Goal: Obtain resource: Obtain resource

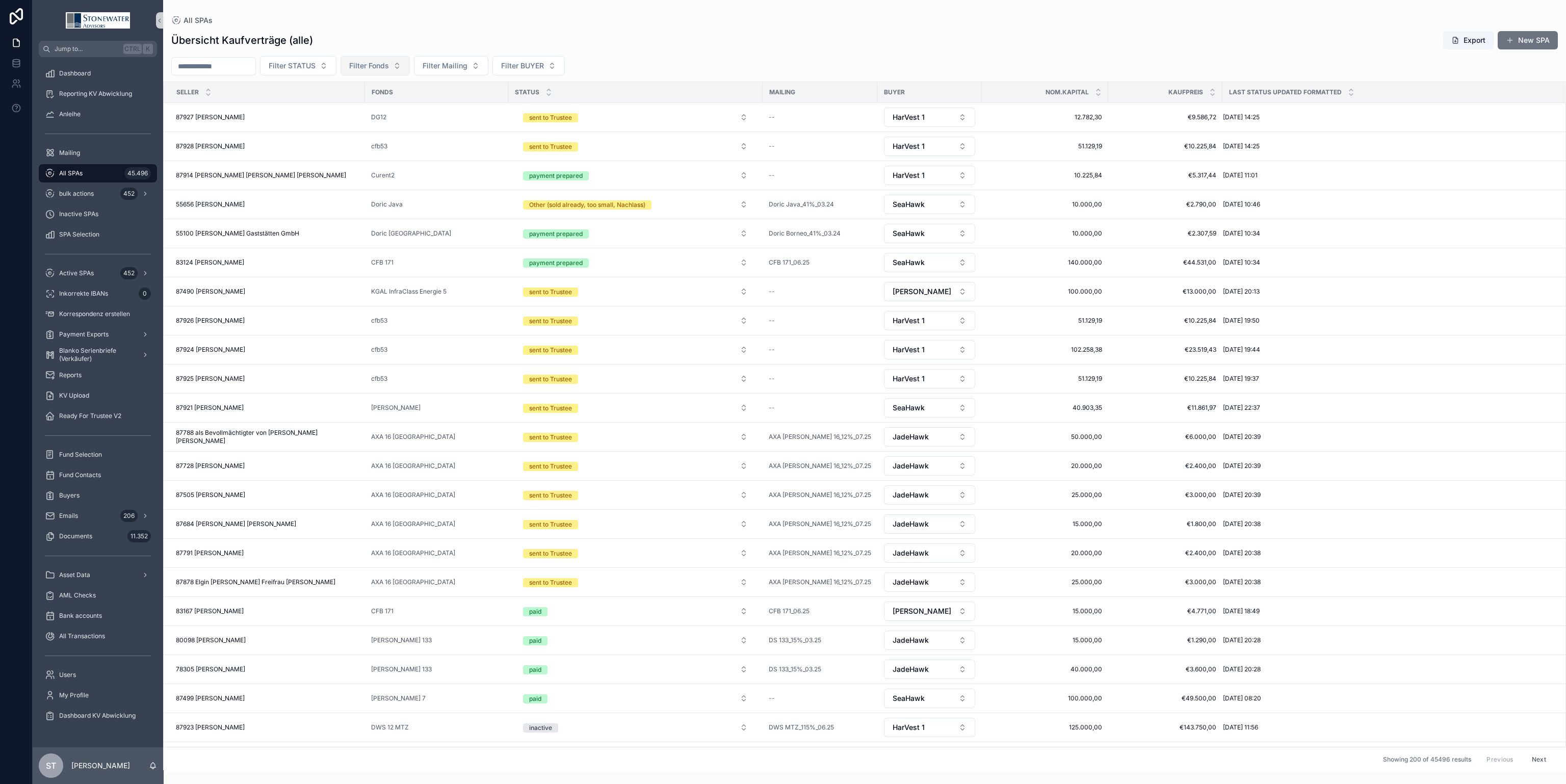
click at [398, 72] on button "Filter Fonds" at bounding box center [375, 66] width 69 height 19
type input "***"
click at [427, 106] on div "DWS 12 MTZ" at bounding box center [397, 107] width 122 height 16
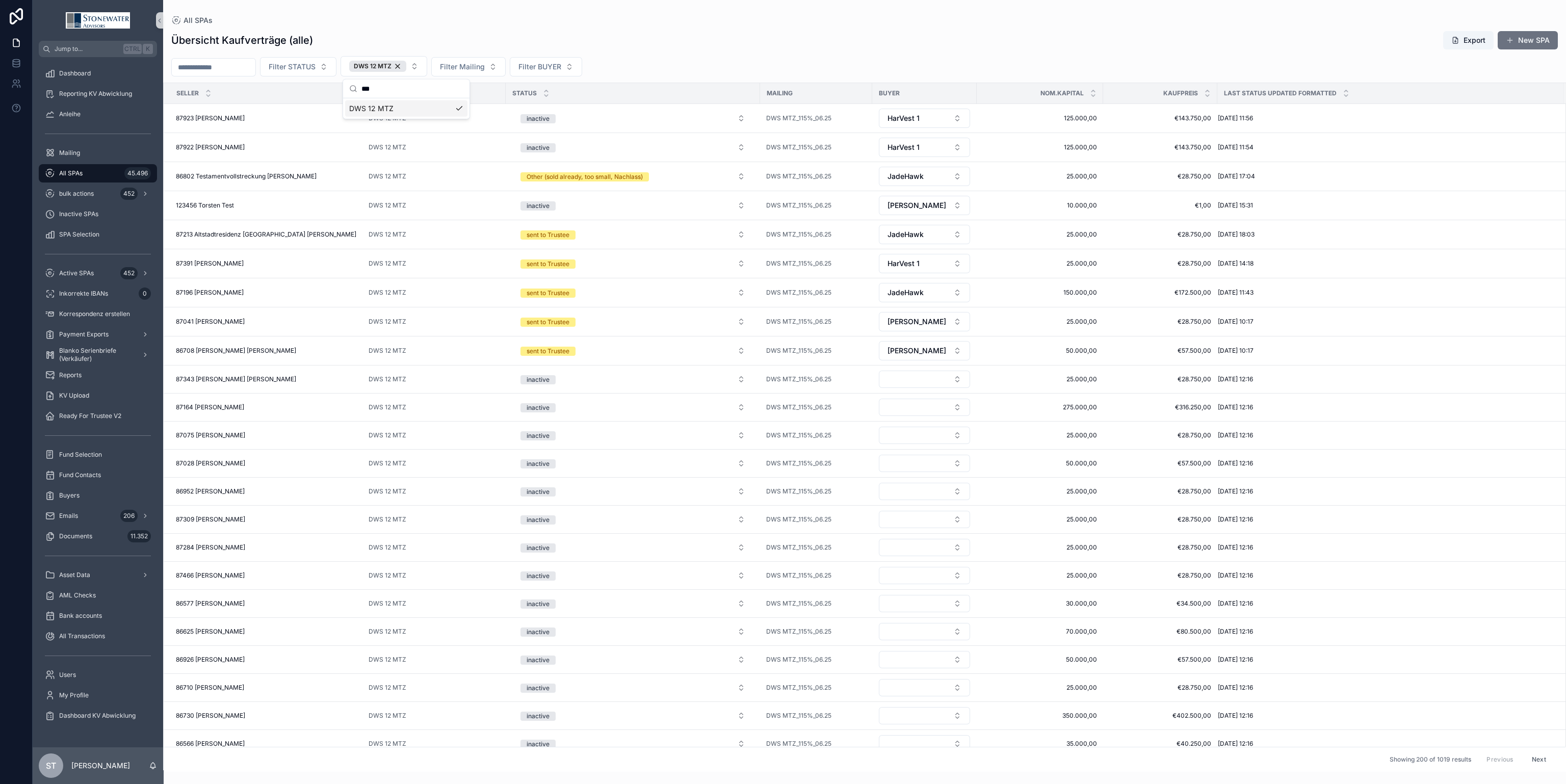
click at [852, 30] on div "Übersicht Kaufverträge (alle) Export New SPA" at bounding box center [864, 40] width 1387 height 19
click at [277, 120] on div "87923 [PERSON_NAME] Born 87923 [PERSON_NAME]" at bounding box center [266, 118] width 181 height 8
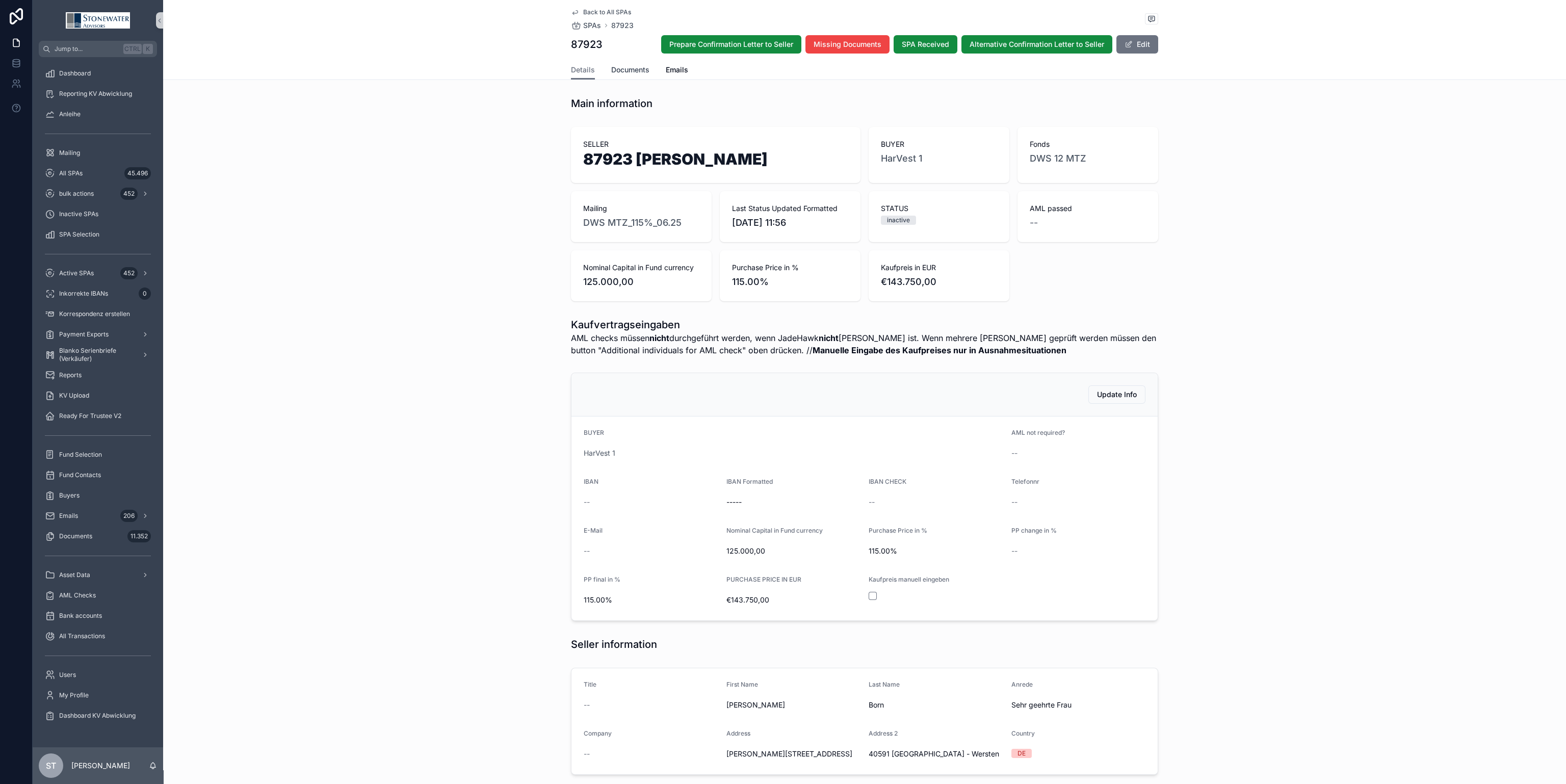
click at [624, 70] on span "Documents" at bounding box center [630, 69] width 38 height 10
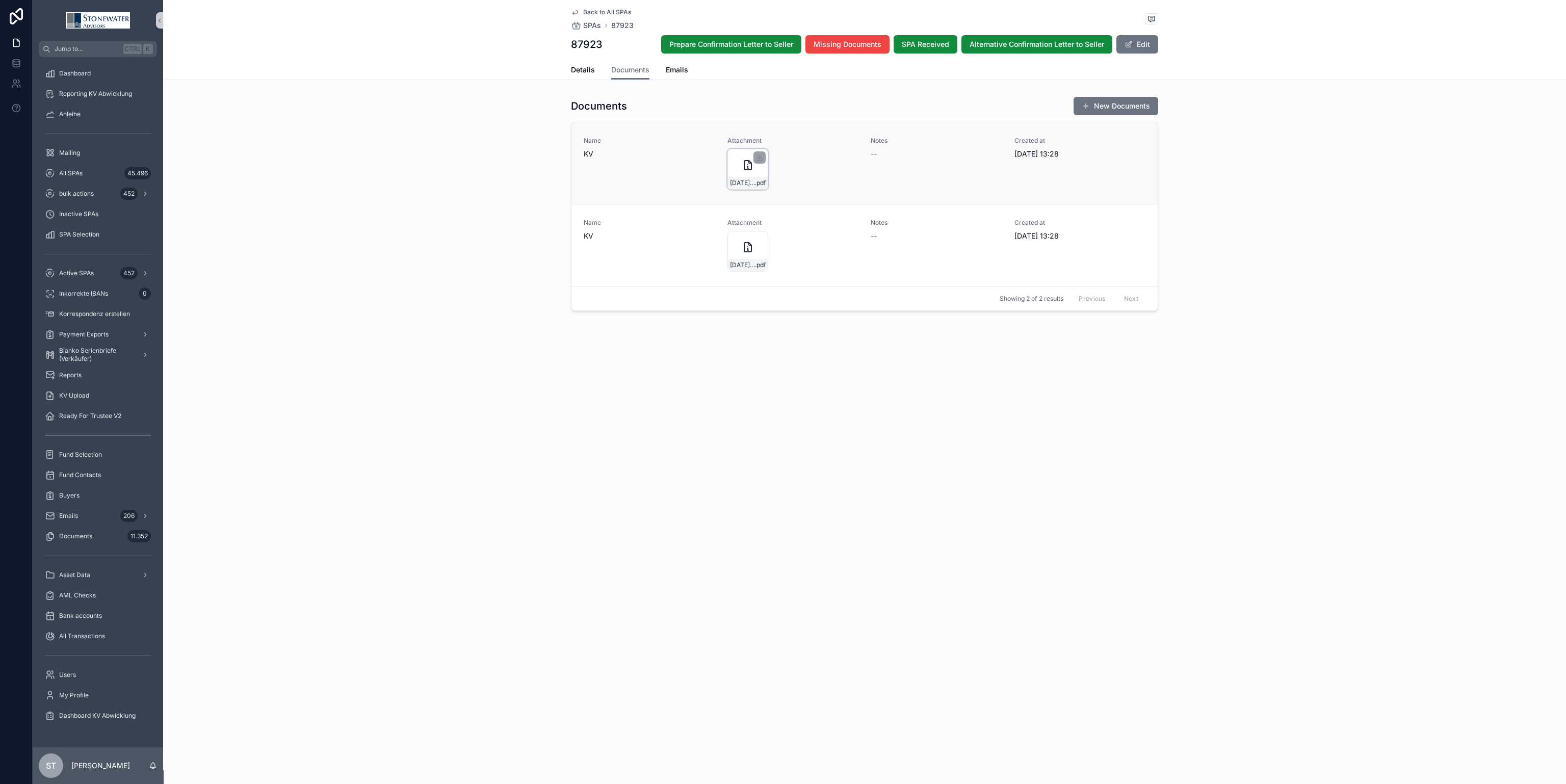
click at [751, 173] on div "[DATE]-DWS-MTZ-KV_250%_Alexander-und-[PERSON_NAME]-Born-an-HarVest1 .pdf" at bounding box center [748, 169] width 41 height 41
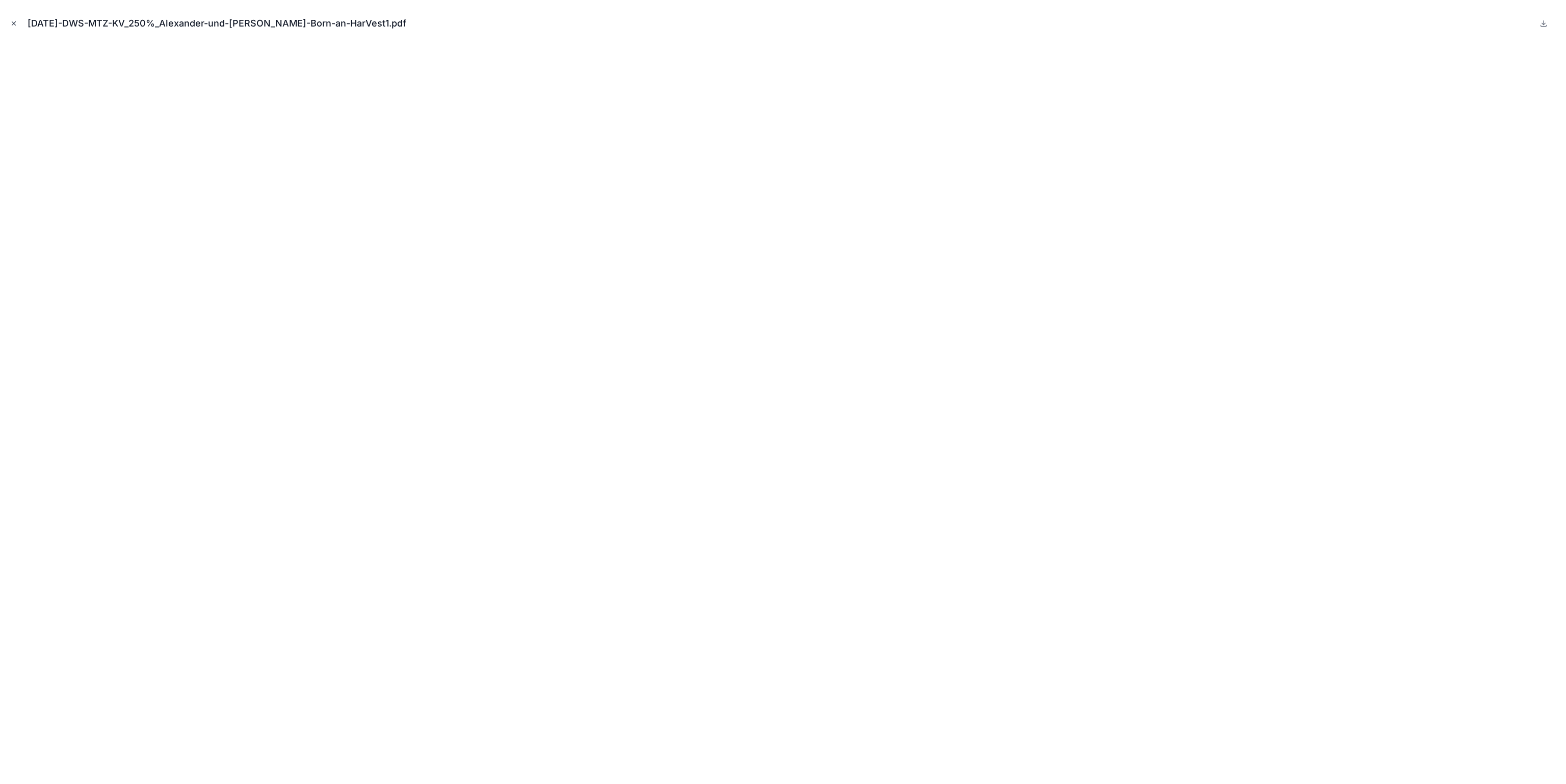
click at [13, 20] on icon "Close modal" at bounding box center [14, 24] width 7 height 7
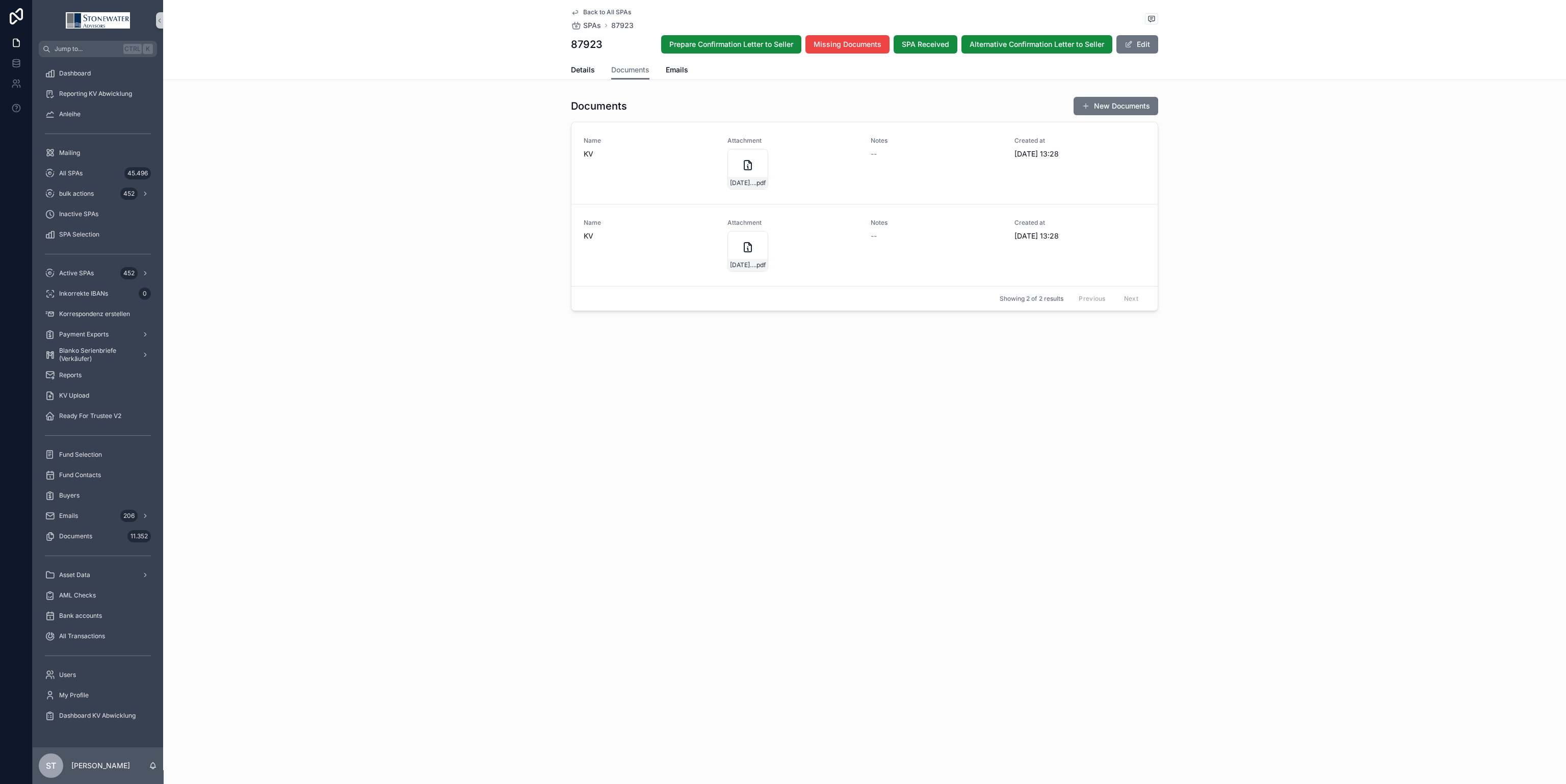
click at [585, 58] on div "Back to All SPAs SPAs 87923 87923 Prepare Confirmation Letter to Seller Missing…" at bounding box center [864, 30] width 587 height 60
click at [585, 64] on link "Details" at bounding box center [582, 71] width 24 height 21
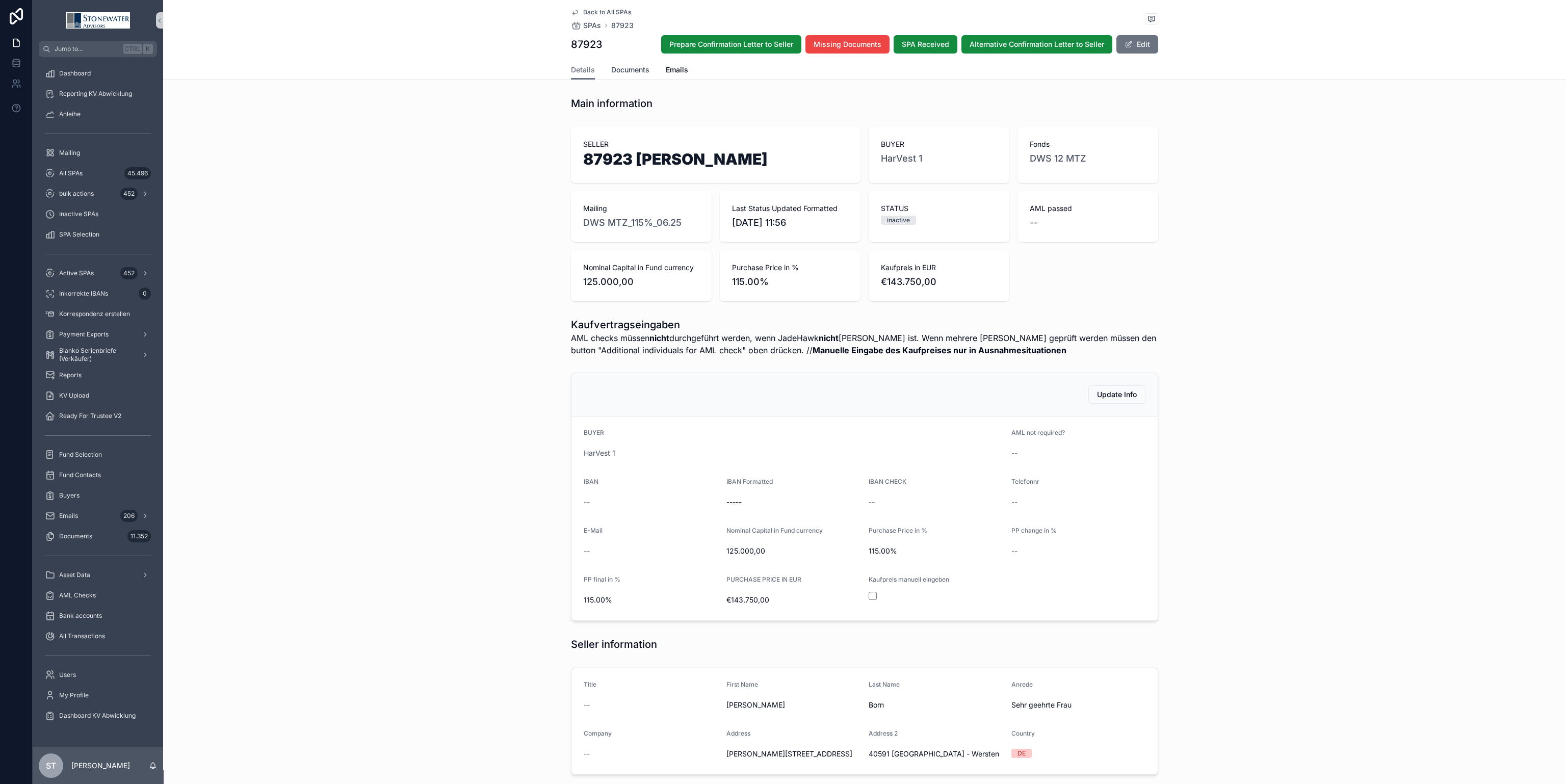
click at [625, 71] on span "Documents" at bounding box center [630, 69] width 38 height 10
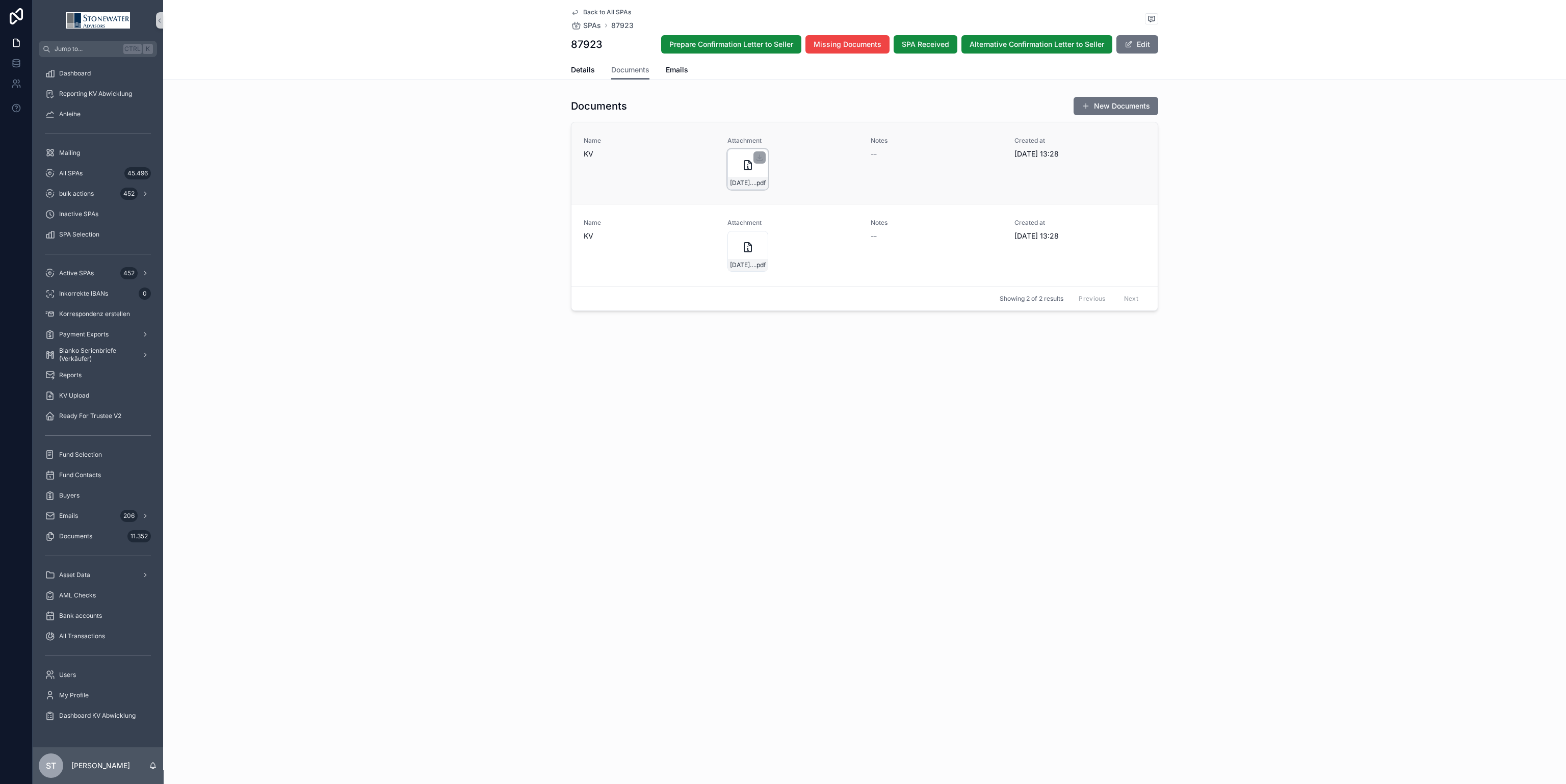
click at [736, 163] on div "[DATE]-DWS-MTZ-KV_250%_Alexander-und-[PERSON_NAME]-Born-an-HarVest1 .pdf" at bounding box center [748, 169] width 41 height 41
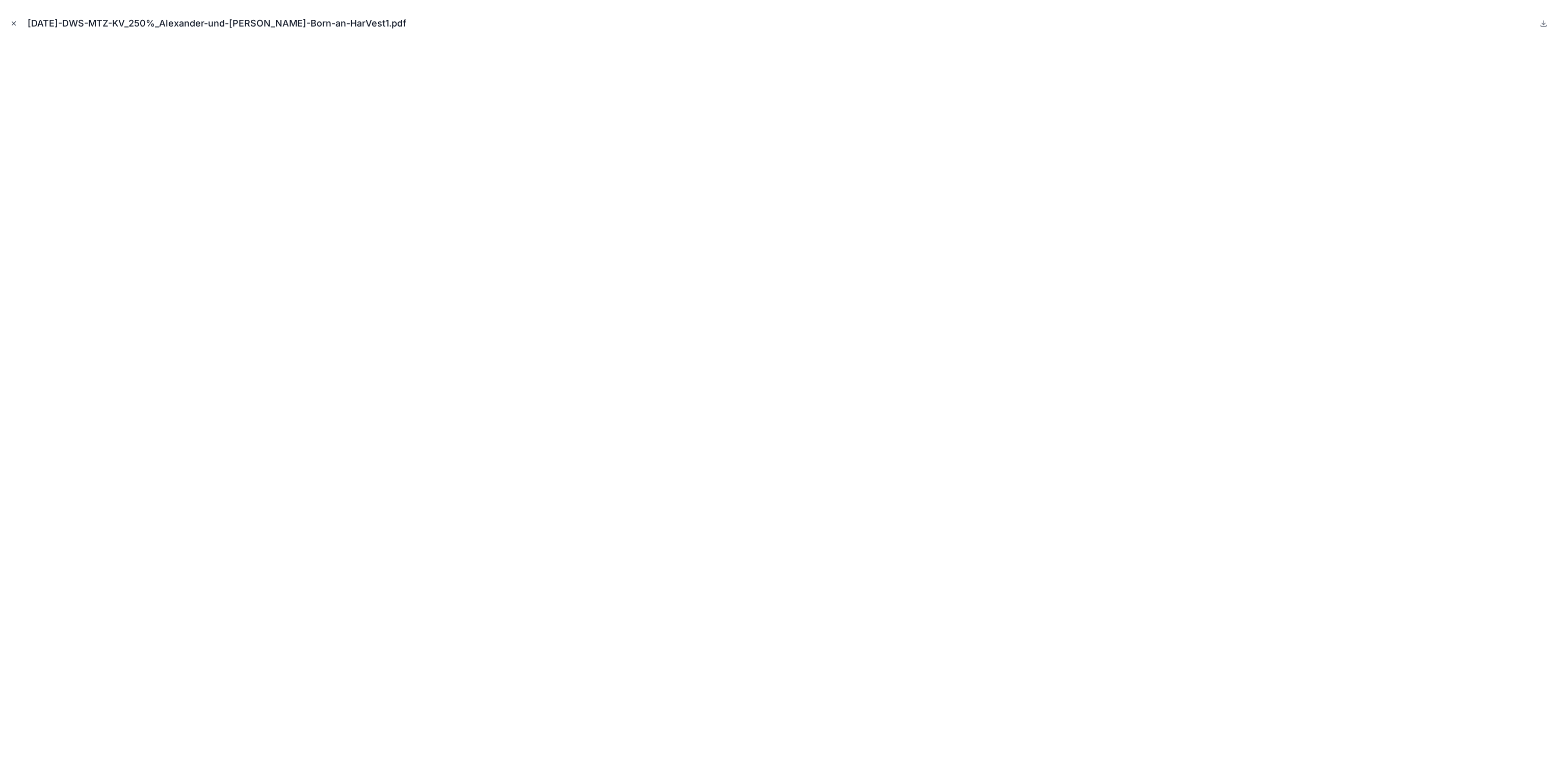
click at [14, 23] on icon "Close modal" at bounding box center [14, 24] width 4 height 4
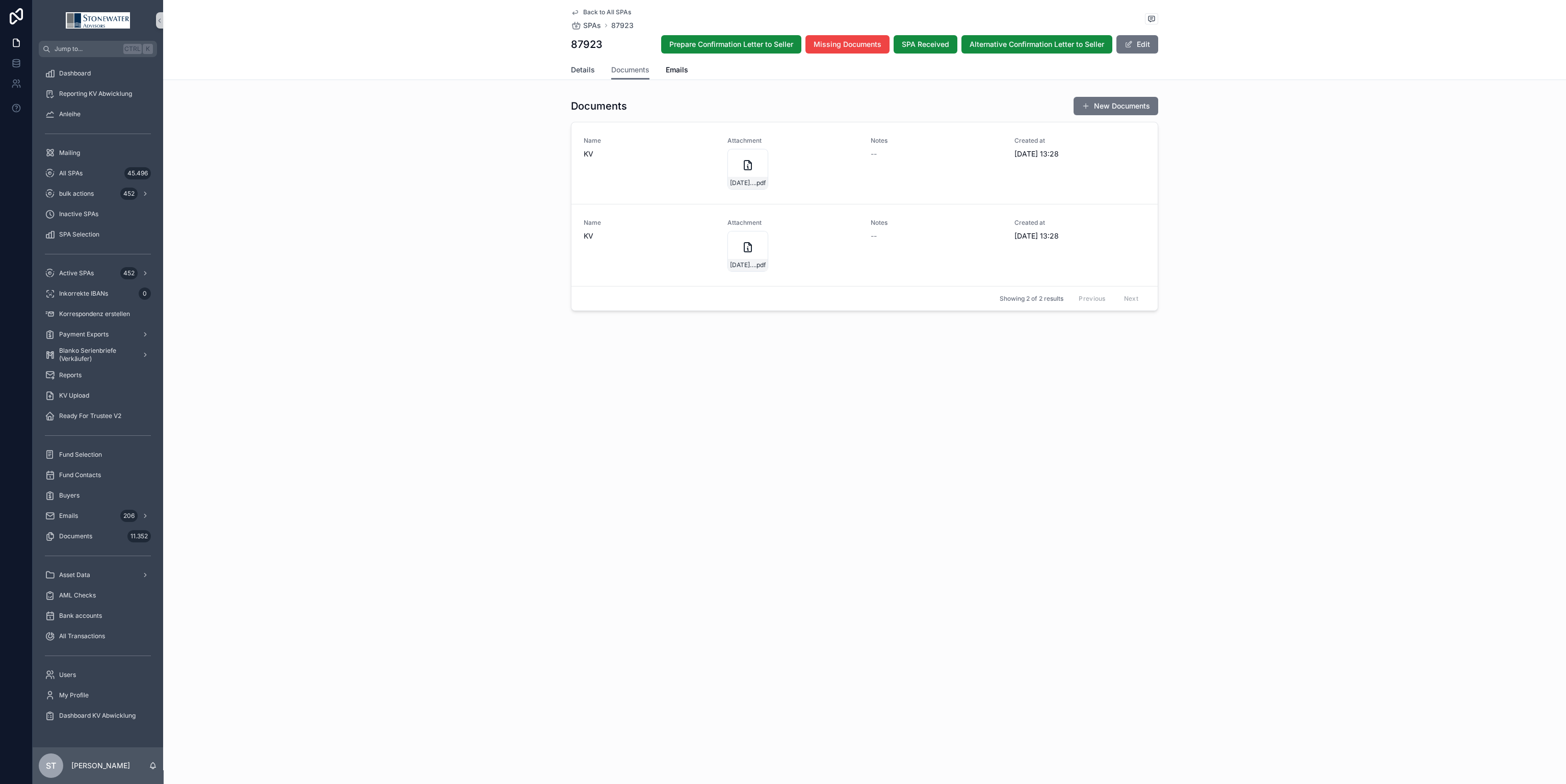
click at [583, 71] on span "Details" at bounding box center [582, 69] width 24 height 10
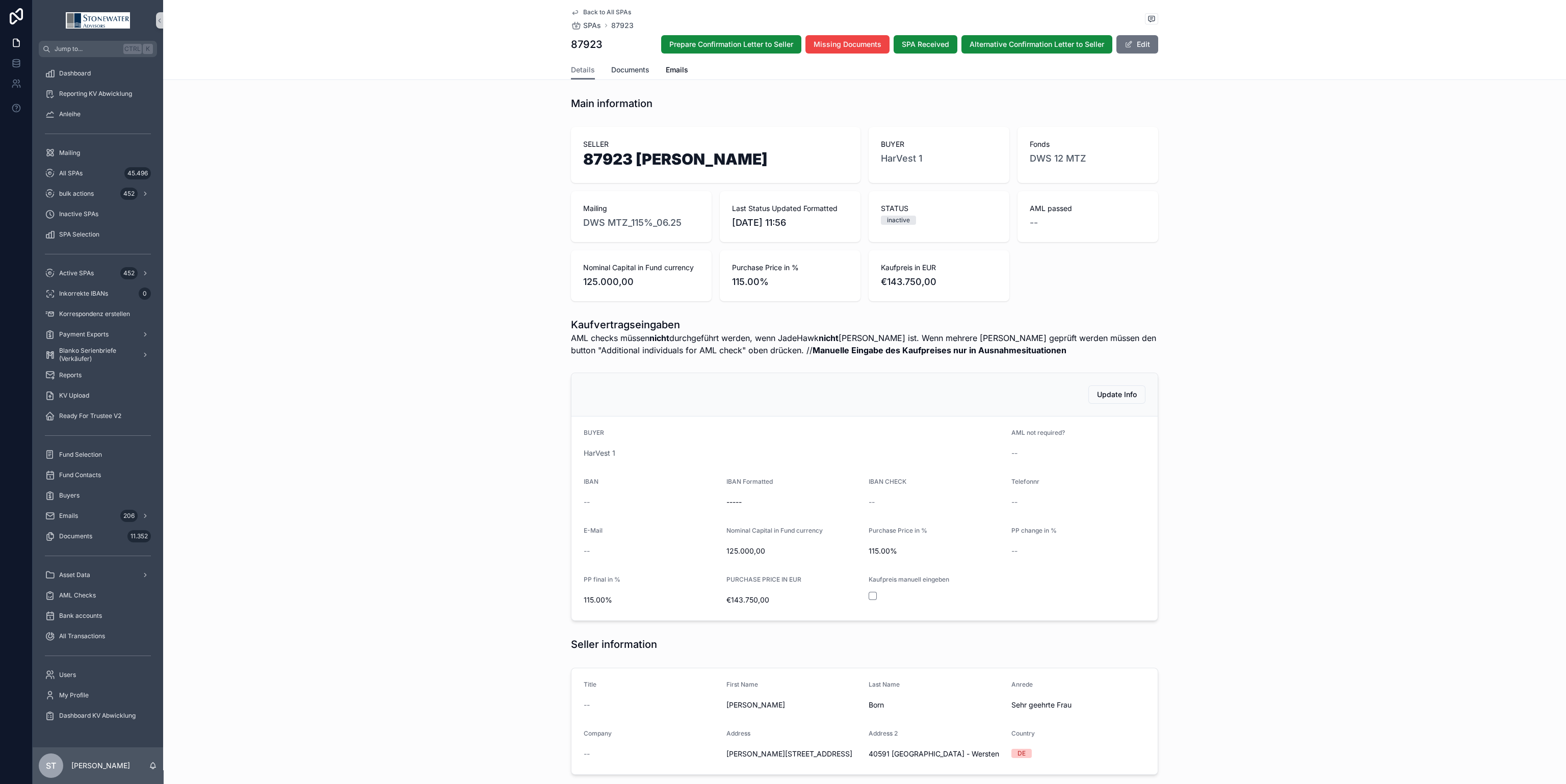
click at [623, 71] on span "Documents" at bounding box center [630, 69] width 38 height 10
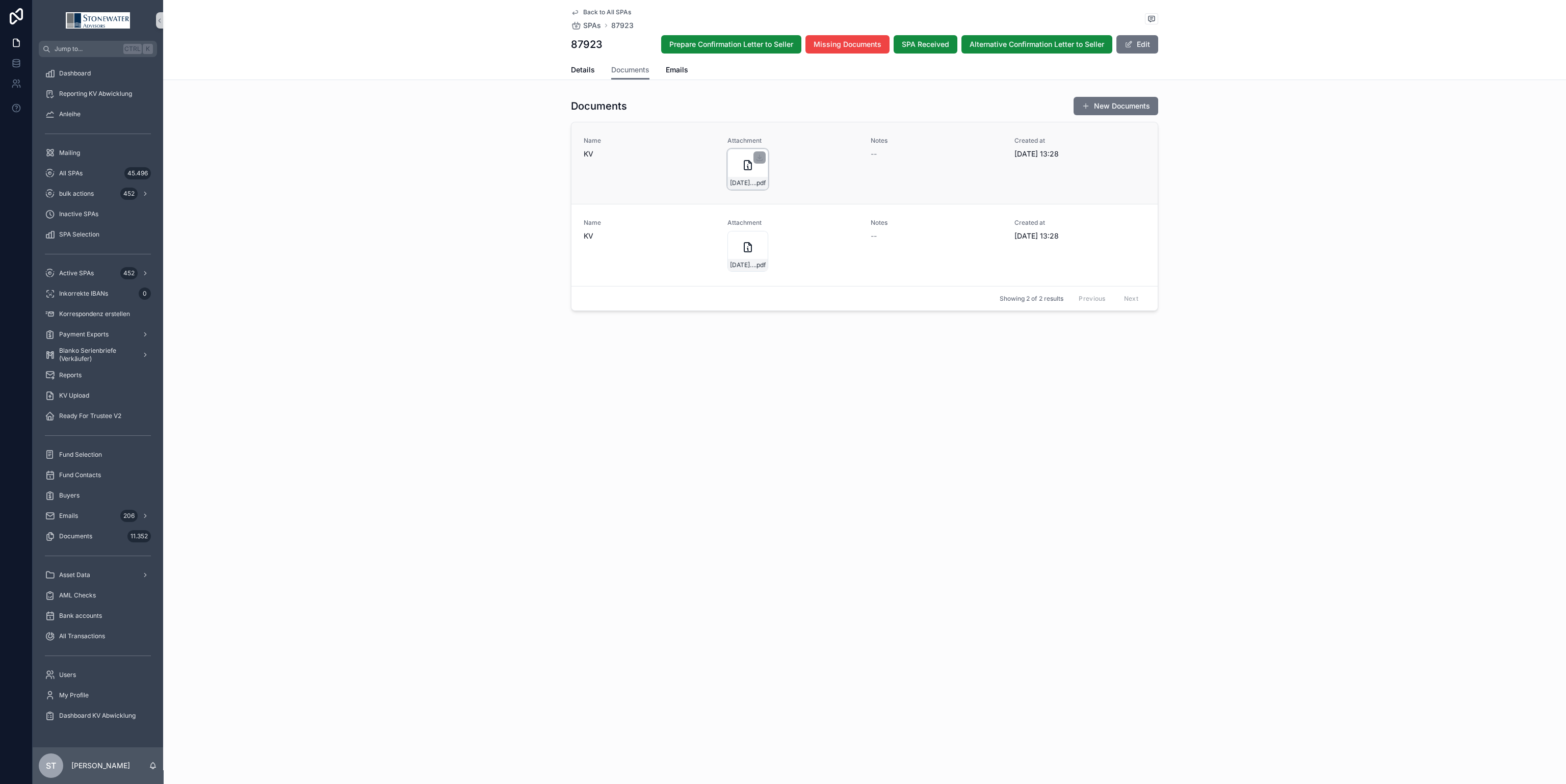
click at [748, 169] on icon "scrollable content" at bounding box center [748, 165] width 12 height 12
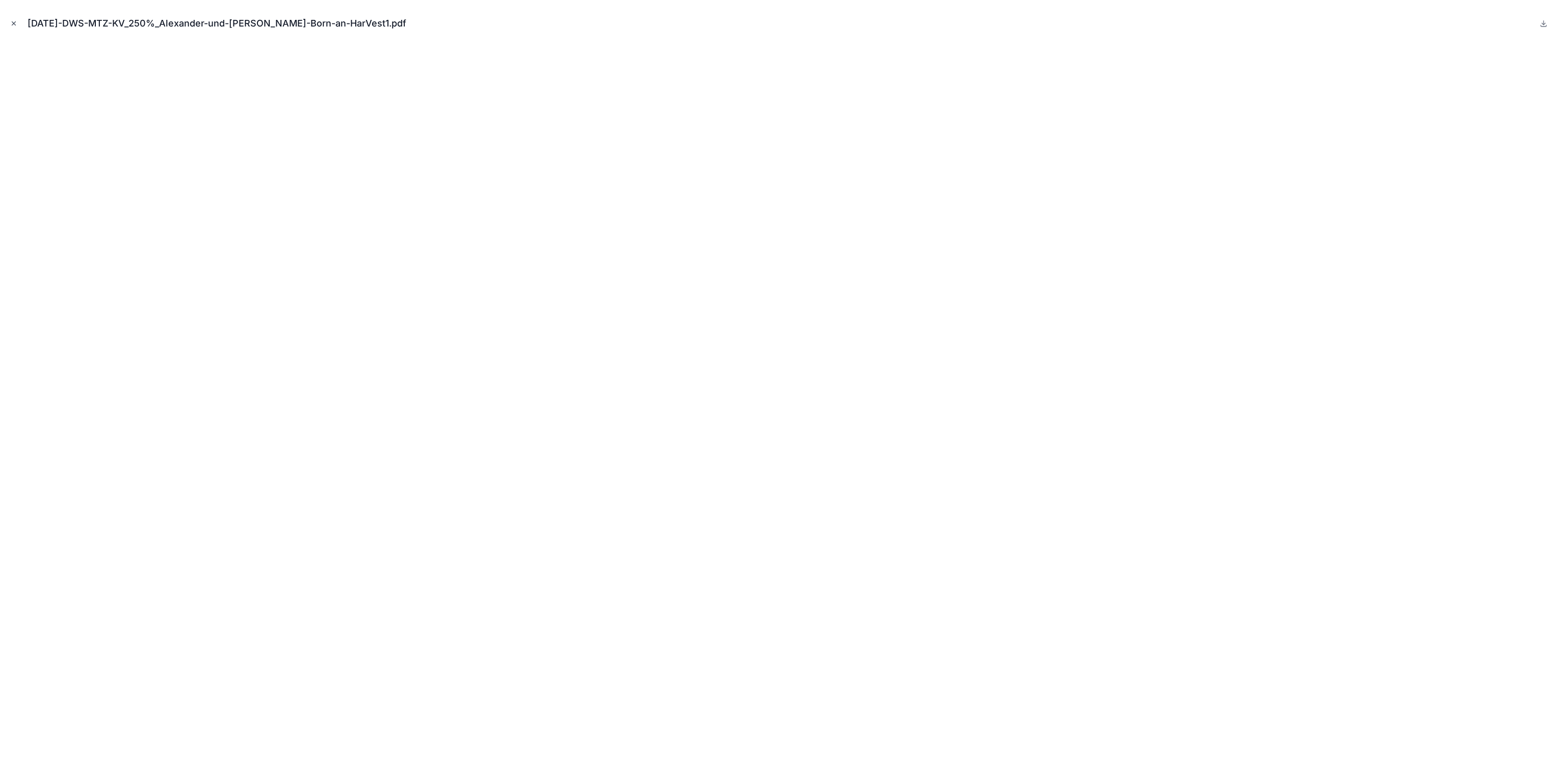
click at [13, 24] on icon "Close modal" at bounding box center [14, 24] width 4 height 4
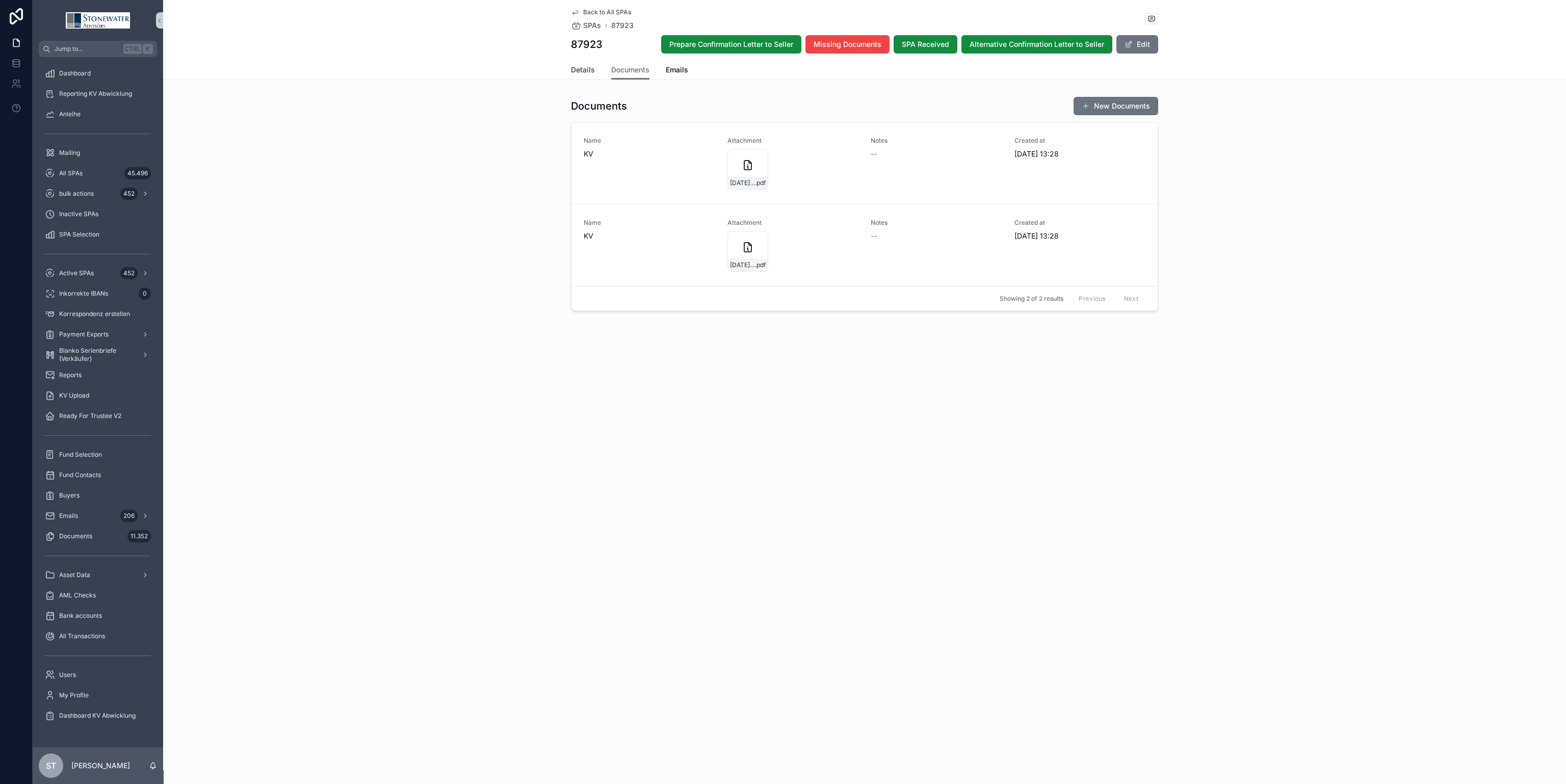
click at [582, 74] on span "Details" at bounding box center [582, 69] width 24 height 10
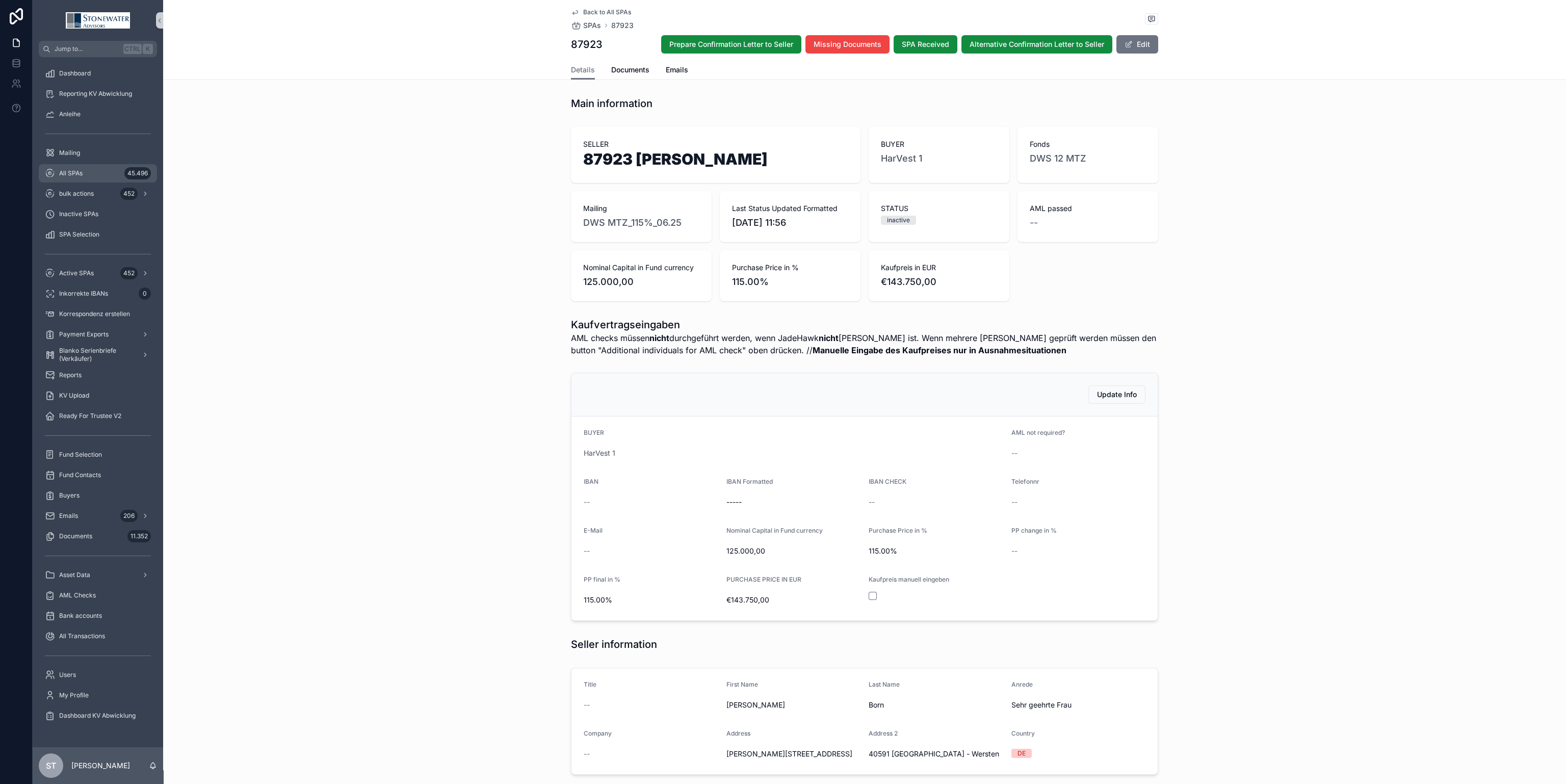
click at [106, 167] on div "All SPAs 45.496" at bounding box center [98, 173] width 106 height 16
